Goal: Find specific page/section: Find specific page/section

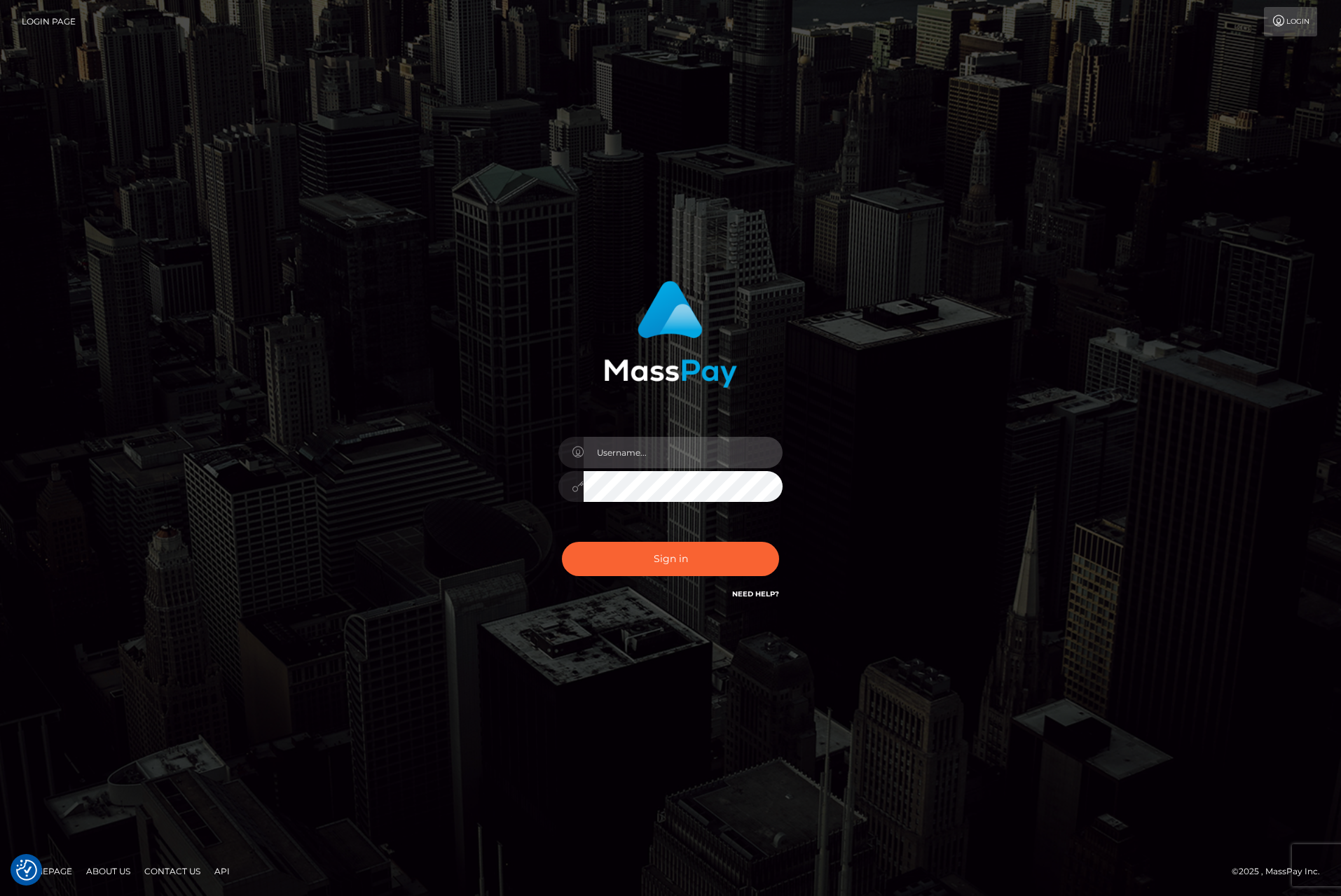
type input "tiana.whop"
click at [677, 577] on div "Sign in Need Help?" at bounding box center [670, 565] width 245 height 62
click at [678, 554] on button "Sign in" at bounding box center [670, 559] width 217 height 35
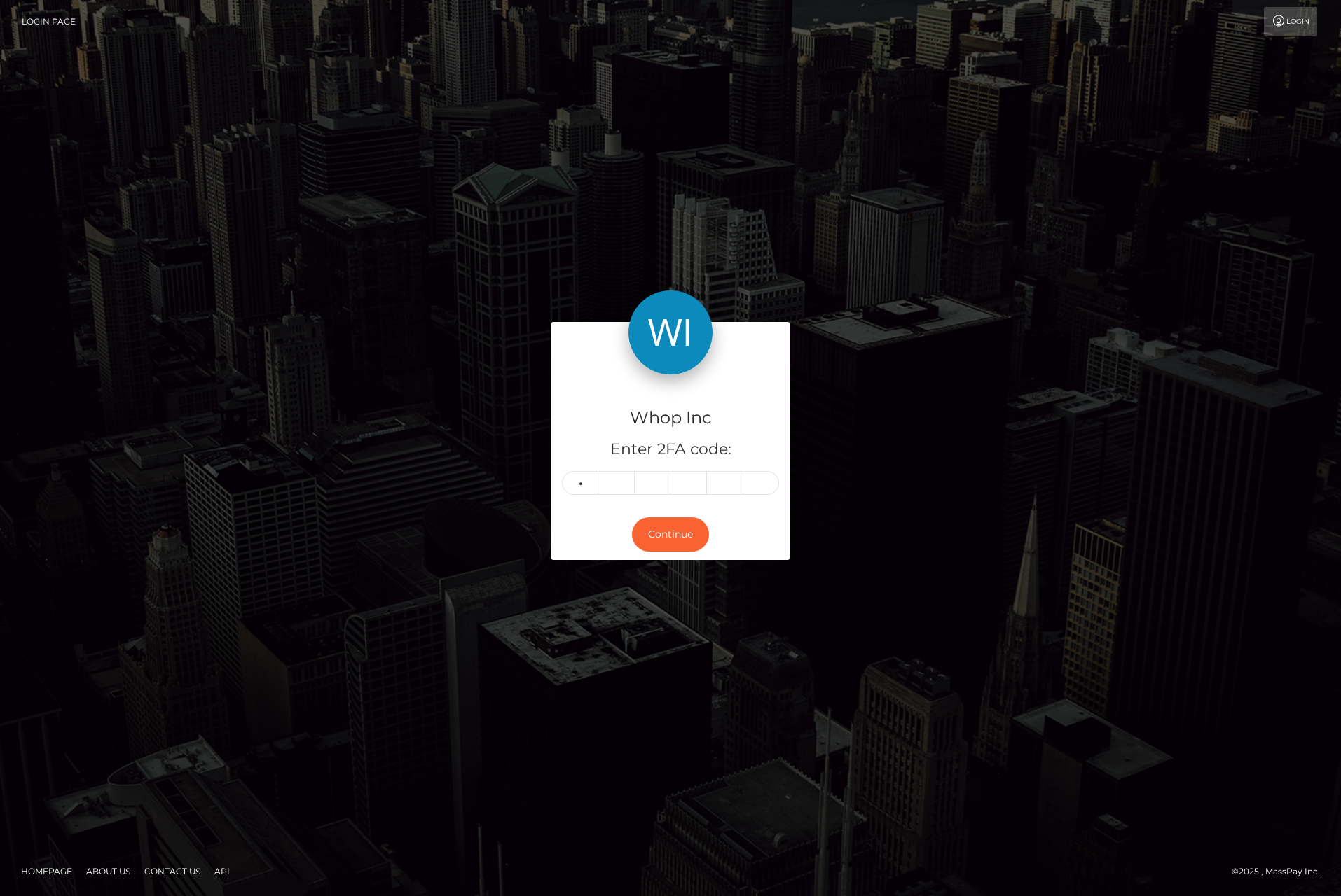
type input "7"
type input "2"
type input "3"
type input "0"
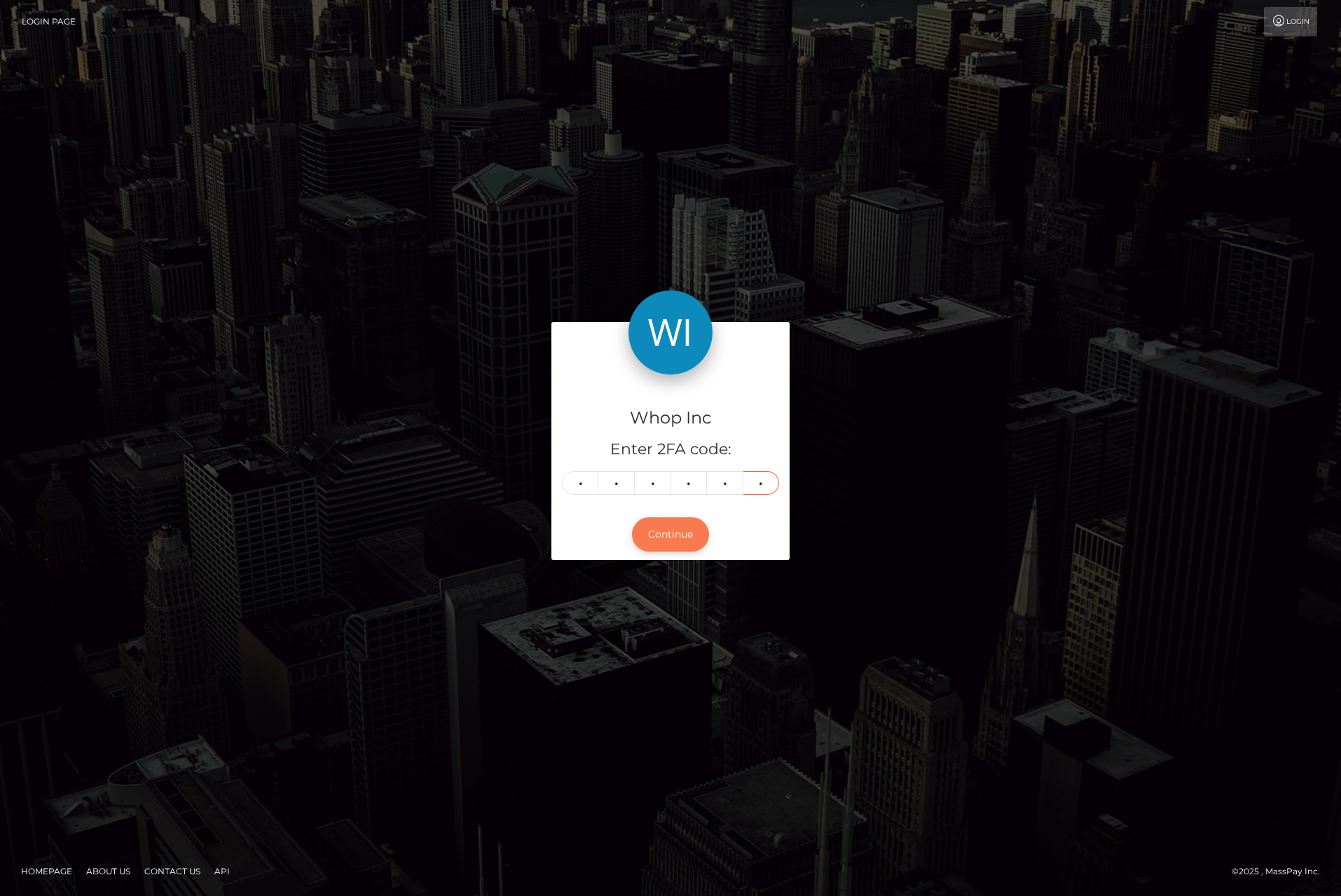
type input "9"
click at [680, 539] on button "Continue" at bounding box center [670, 535] width 77 height 35
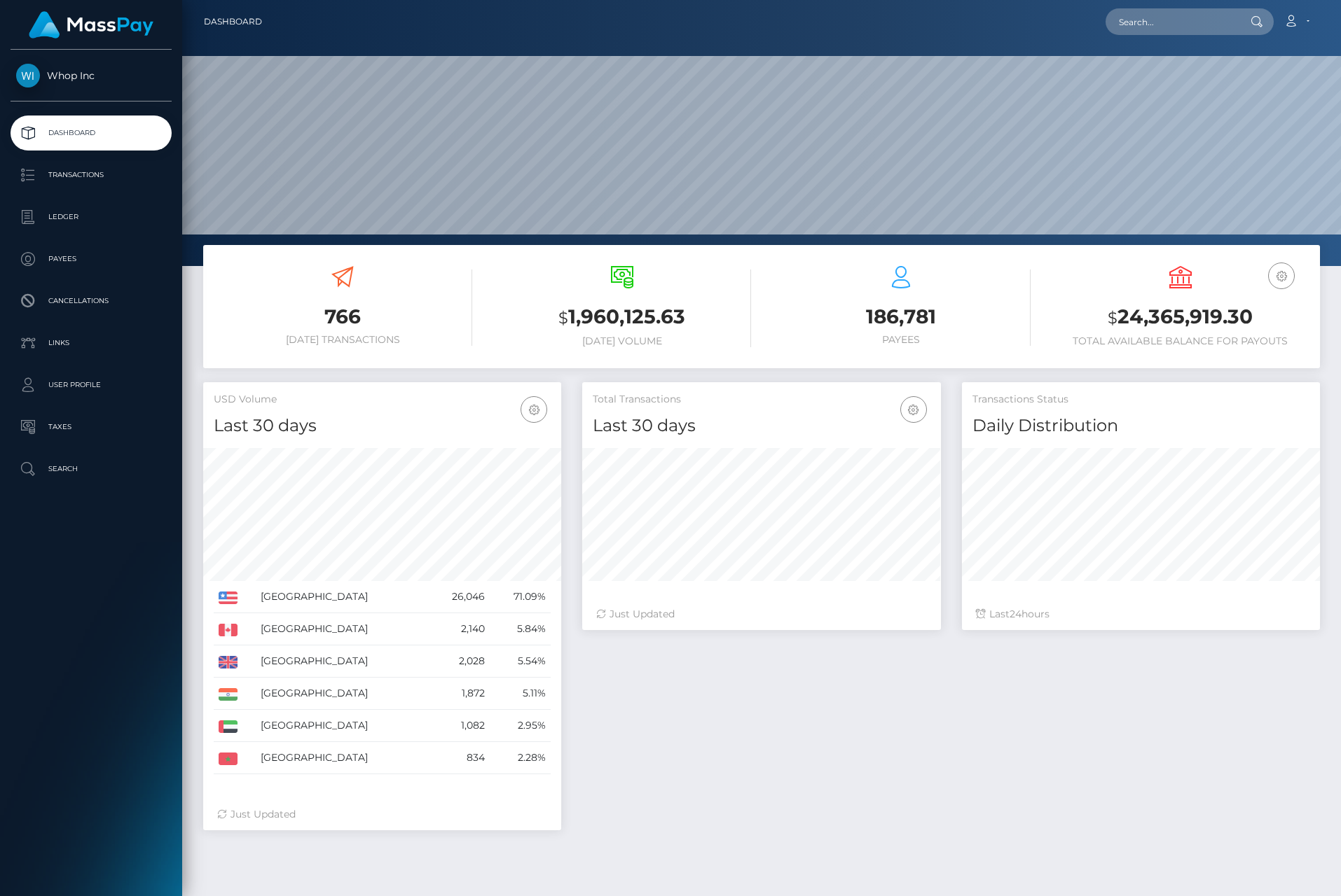
scroll to position [248, 358]
click at [1155, 35] on div "Loading... Loading... Account Edit Profile Logout" at bounding box center [796, 22] width 1046 height 29
click at [1156, 19] on input "text" at bounding box center [1171, 21] width 132 height 27
paste input "pout_wWsOw3nIitZLg"
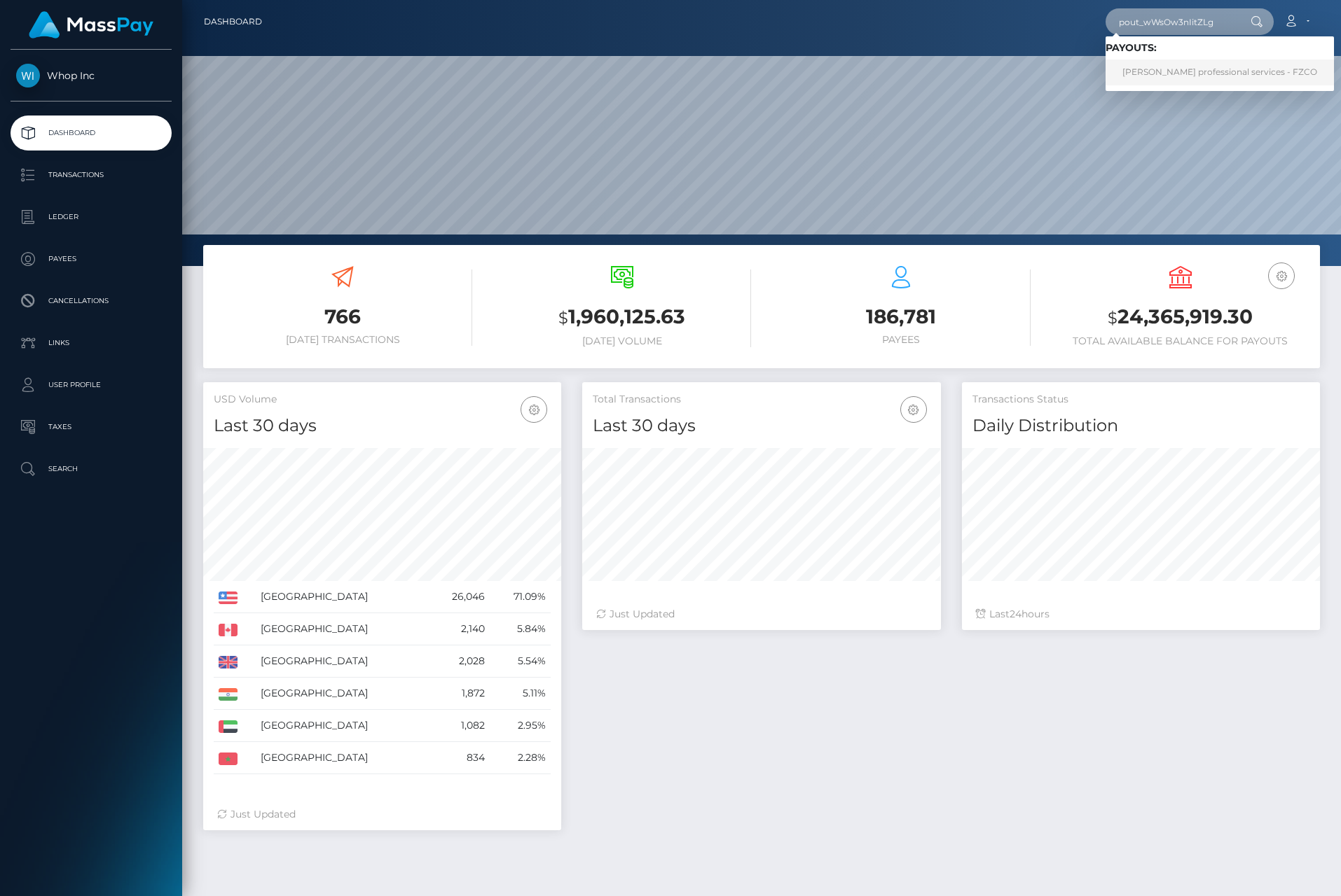
type input "pout_wWsOw3nIitZLg"
click at [1163, 72] on link "Enzo leer professional services - FZCO" at bounding box center [1219, 73] width 228 height 26
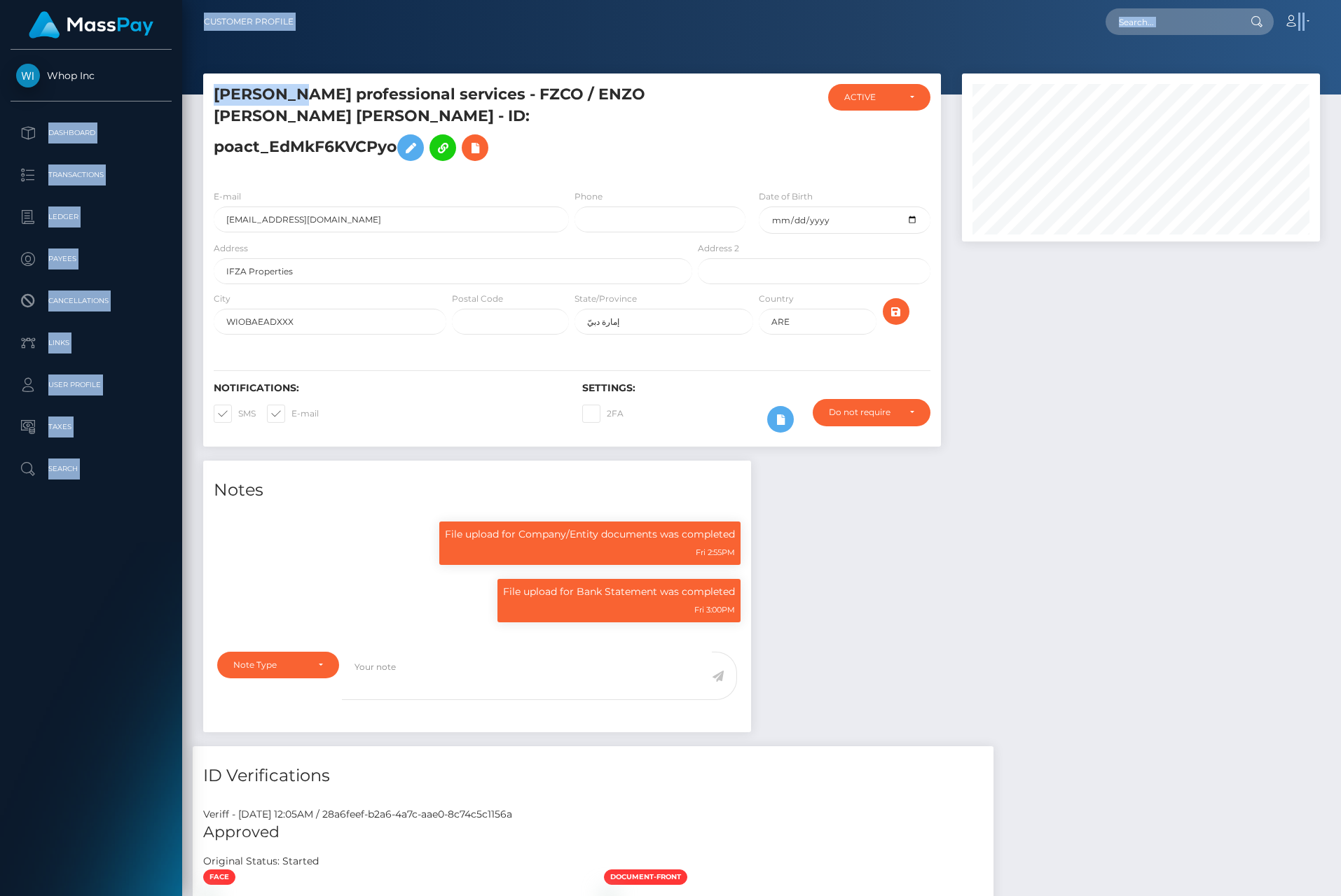
drag, startPoint x: 272, startPoint y: 96, endPoint x: 155, endPoint y: 108, distance: 117.6
click at [155, 108] on div "Whop Inc Dashboard Transactions Ledger Payees" at bounding box center [670, 448] width 1341 height 896
copy div "Dashboard Transactions Ledger Payees Cancellations Links User Profile Taxes Sea…"
click at [267, 101] on h5 "[PERSON_NAME] professional services - FZCO / ENZO [PERSON_NAME] [PERSON_NAME] -…" at bounding box center [449, 126] width 470 height 84
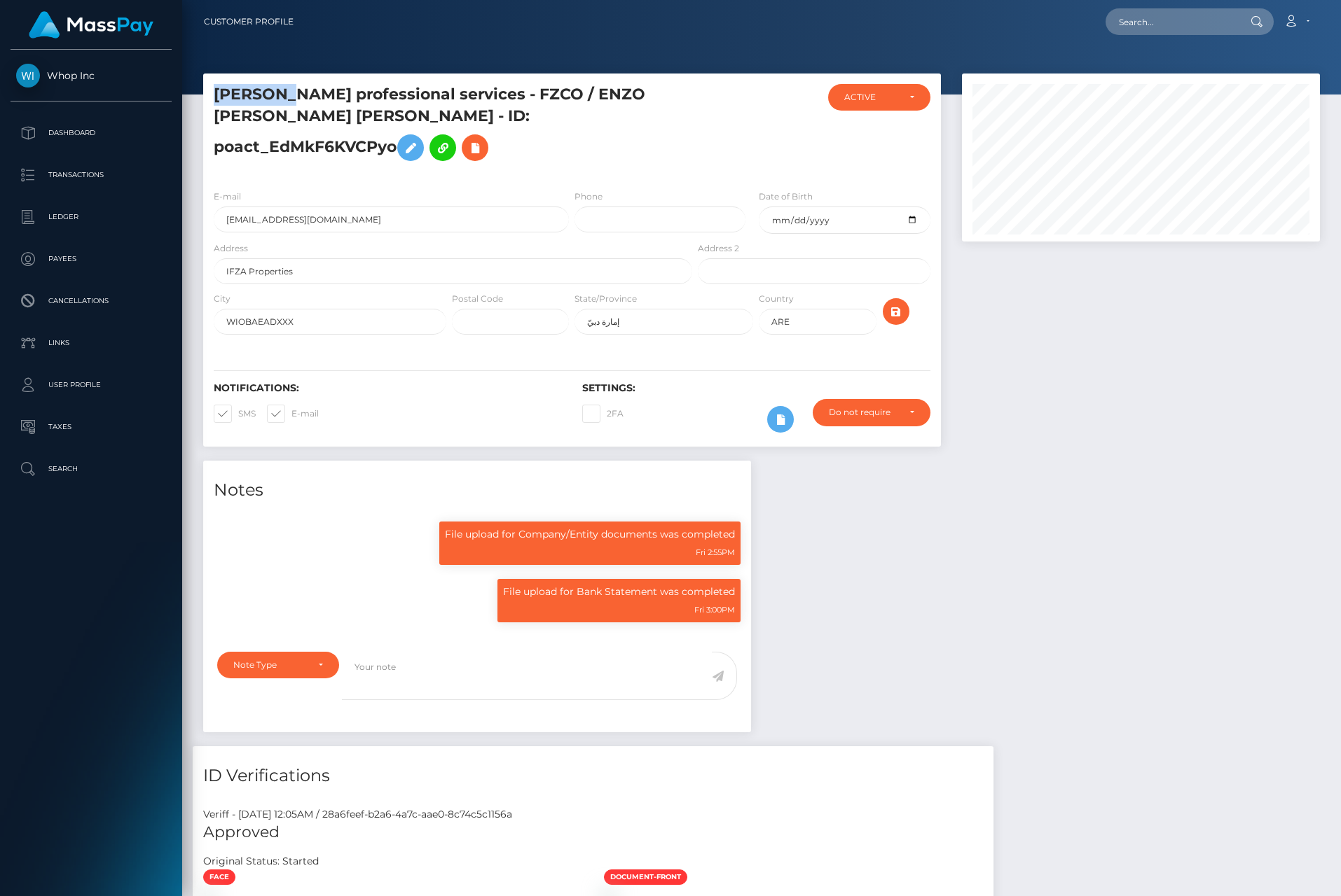
drag, startPoint x: 284, startPoint y: 101, endPoint x: 212, endPoint y: 102, distance: 72.0
click at [212, 102] on div "[PERSON_NAME] professional services - FZCO / ENZO [PERSON_NAME] [PERSON_NAME] -…" at bounding box center [449, 131] width 491 height 94
copy h5 "[PERSON_NAME]"
